Goal: Task Accomplishment & Management: Complete application form

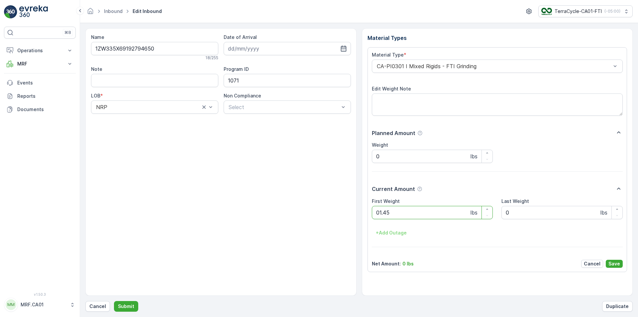
click at [114, 301] on button "Submit" at bounding box center [126, 306] width 24 height 11
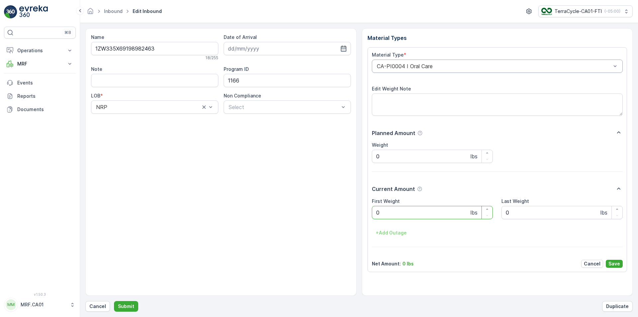
click at [421, 60] on div "CA-PI0004 I Oral Care" at bounding box center [497, 65] width 251 height 13
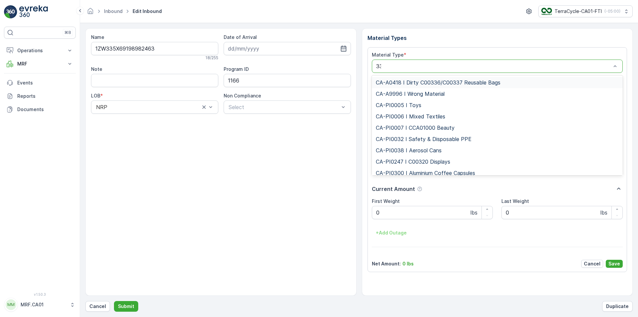
type input "333"
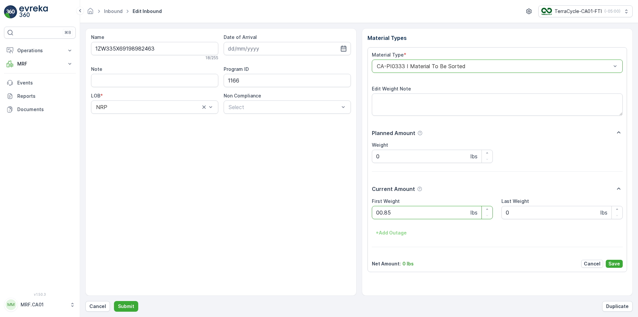
click at [114, 301] on button "Submit" at bounding box center [126, 306] width 24 height 11
click at [419, 61] on div "CA-PI0004 I Oral Care" at bounding box center [497, 65] width 251 height 13
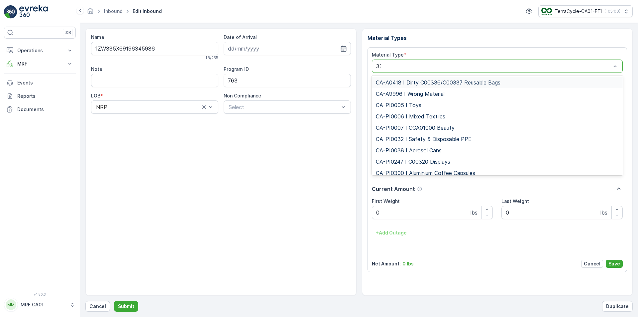
type input "333"
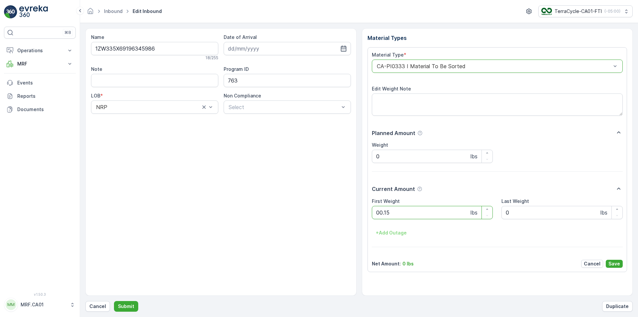
click at [114, 301] on button "Submit" at bounding box center [126, 306] width 24 height 11
click at [419, 61] on div "CA-PI0004 I Oral Care" at bounding box center [497, 65] width 251 height 13
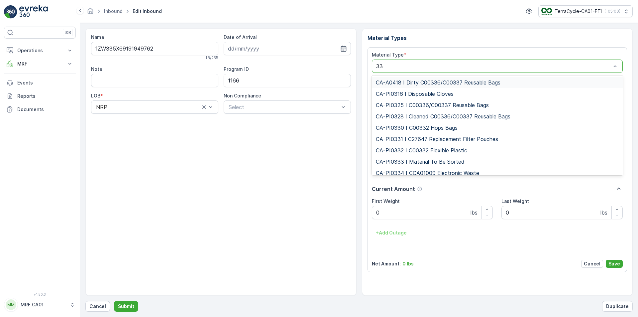
type input "333"
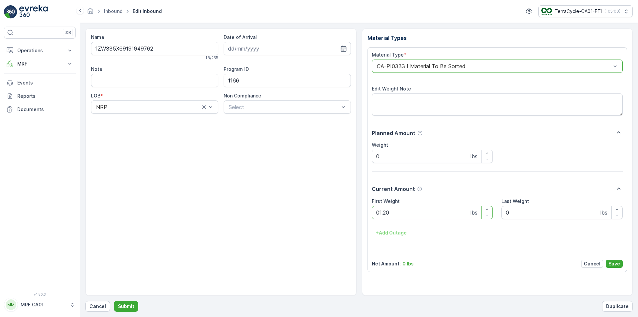
click at [114, 301] on button "Submit" at bounding box center [126, 306] width 24 height 11
click at [418, 61] on div "CA-PI0045 I Mixed Razors" at bounding box center [497, 65] width 251 height 13
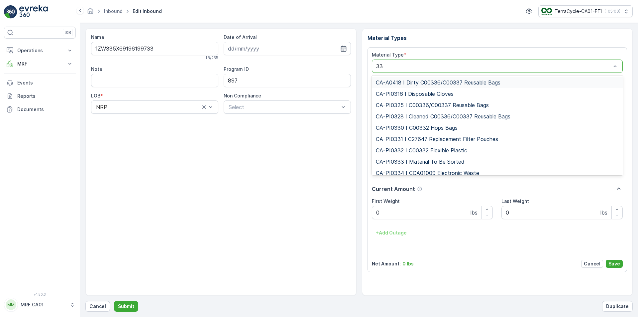
type input "333"
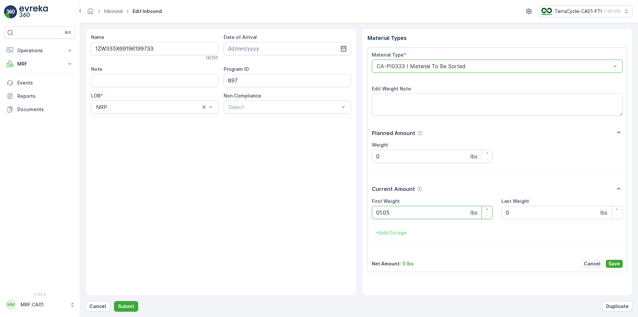
click at [114, 301] on button "Submit" at bounding box center [126, 306] width 24 height 11
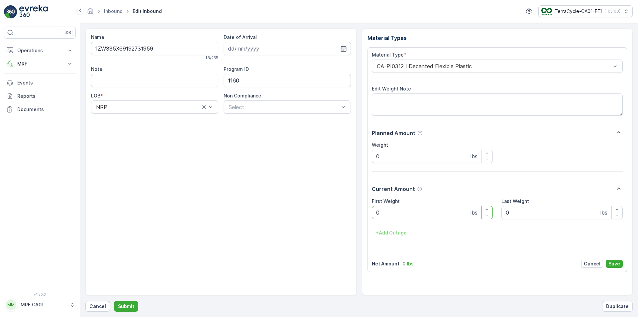
click at [418, 61] on div "CA-PI0312 I Decanted Flexible Plastic" at bounding box center [497, 65] width 251 height 13
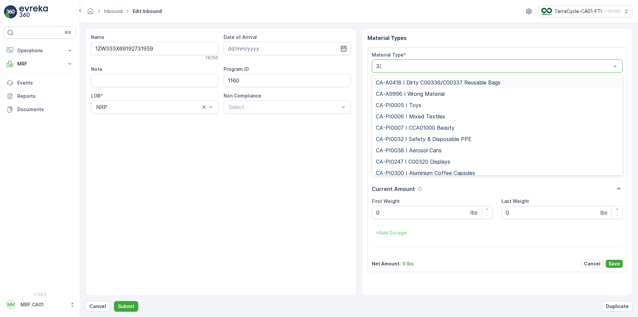
type input "333"
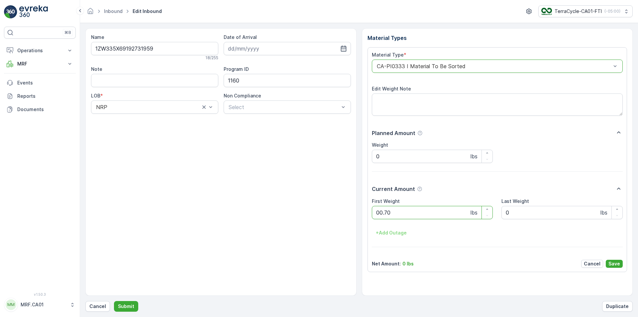
click at [114, 301] on button "Submit" at bounding box center [126, 306] width 24 height 11
type Weight "088"
click at [114, 301] on button "Submit" at bounding box center [126, 306] width 24 height 11
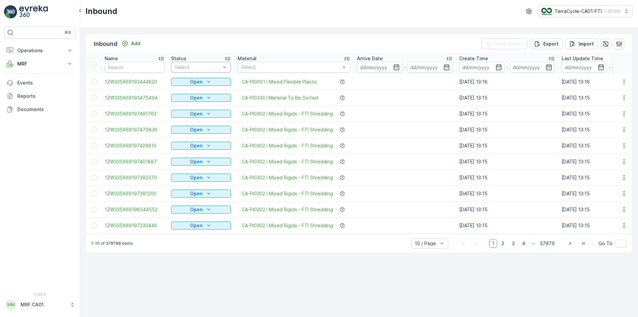
click at [216, 63] on div "Select" at bounding box center [201, 67] width 60 height 11
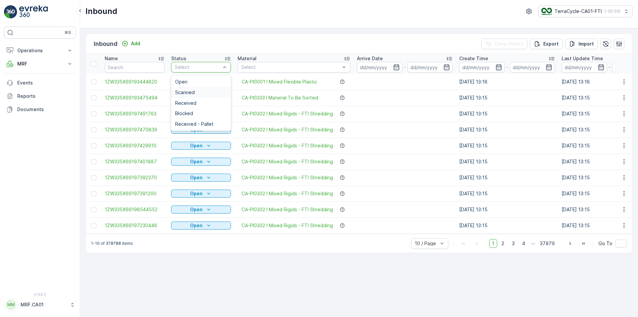
click at [205, 91] on div "Scanned" at bounding box center [201, 92] width 52 height 5
